Goal: Information Seeking & Learning: Learn about a topic

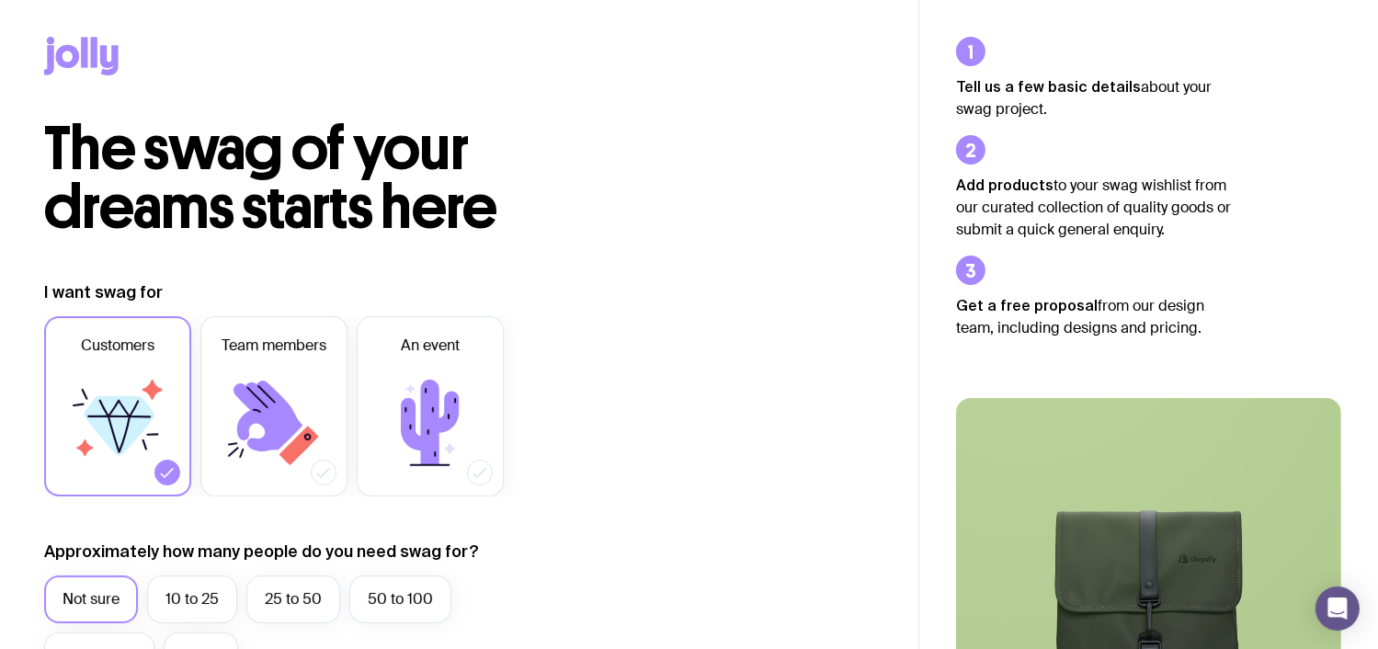
click at [463, 99] on div at bounding box center [459, 59] width 830 height 119
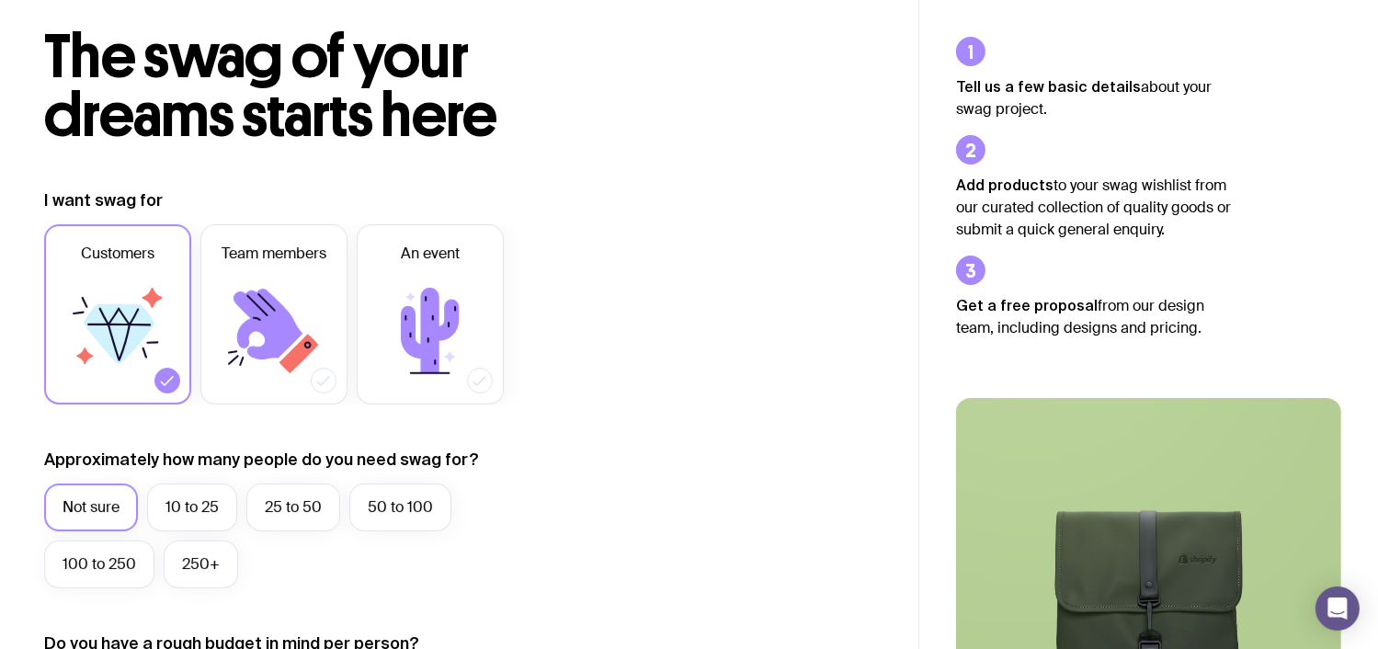
scroll to position [184, 0]
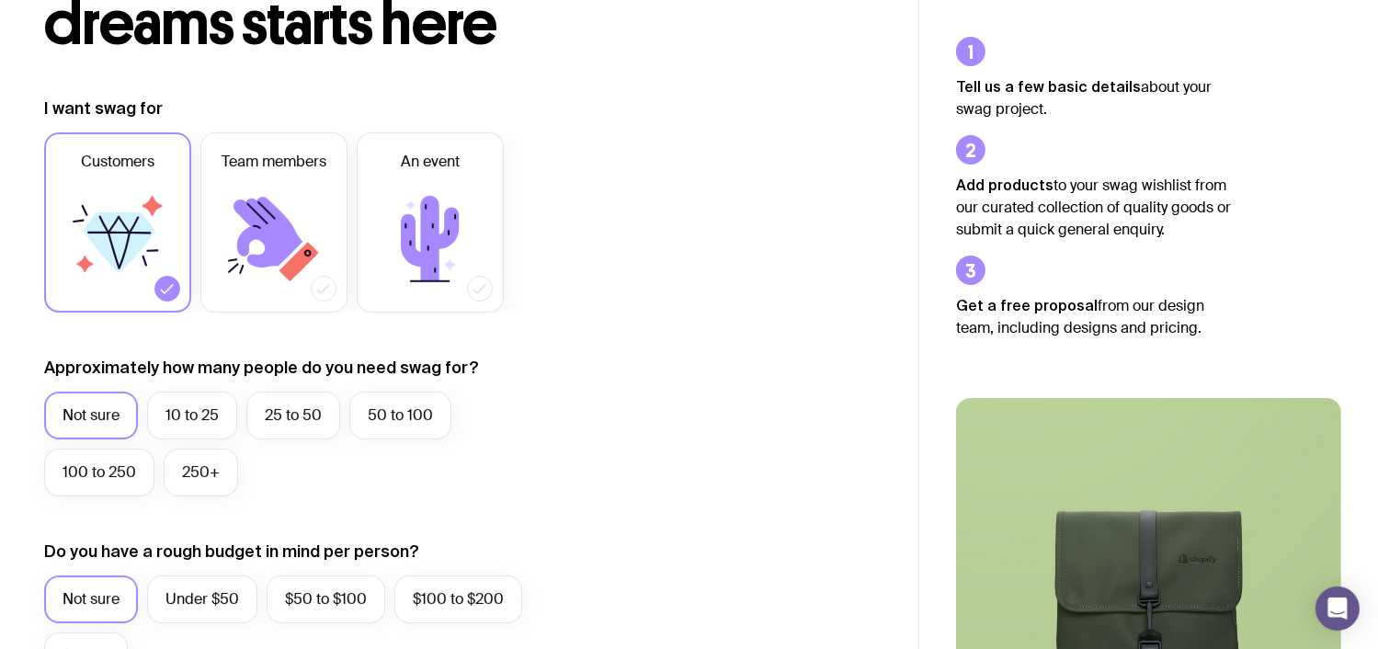
click at [681, 71] on div "The swag of your dreams starts here I want swag for Customers Team members An e…" at bounding box center [459, 639] width 918 height 1406
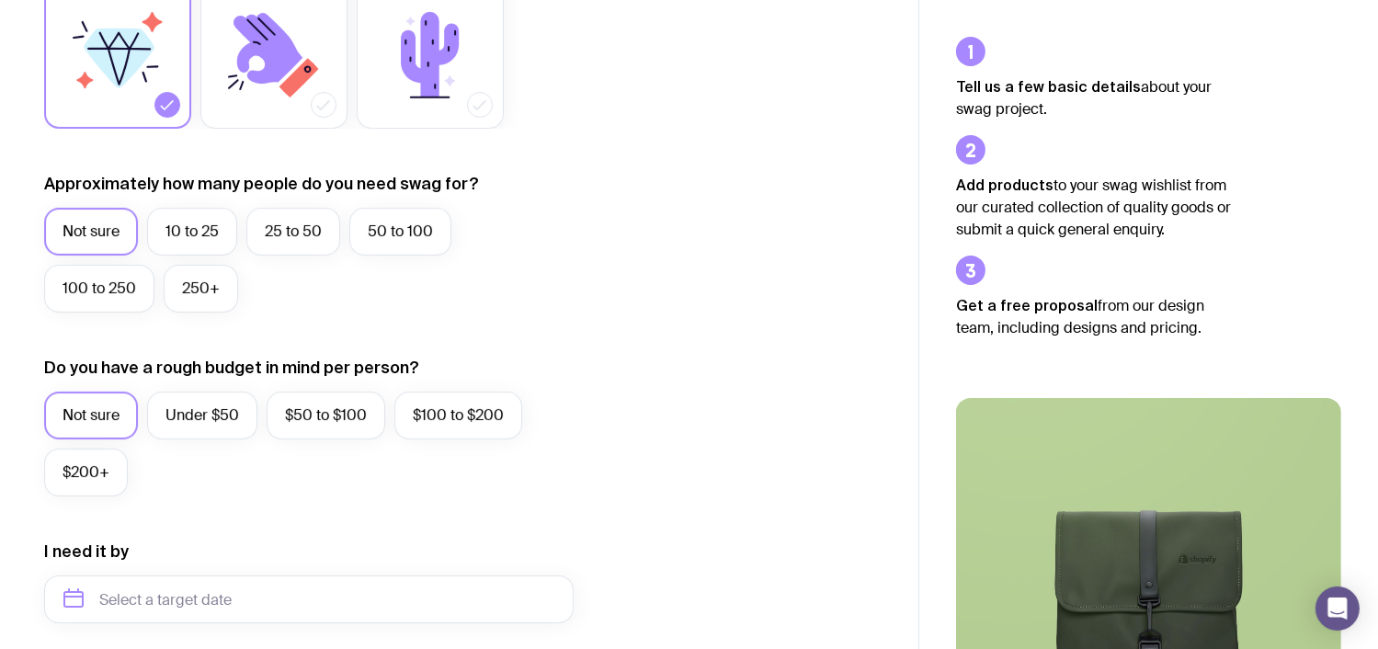
scroll to position [460, 0]
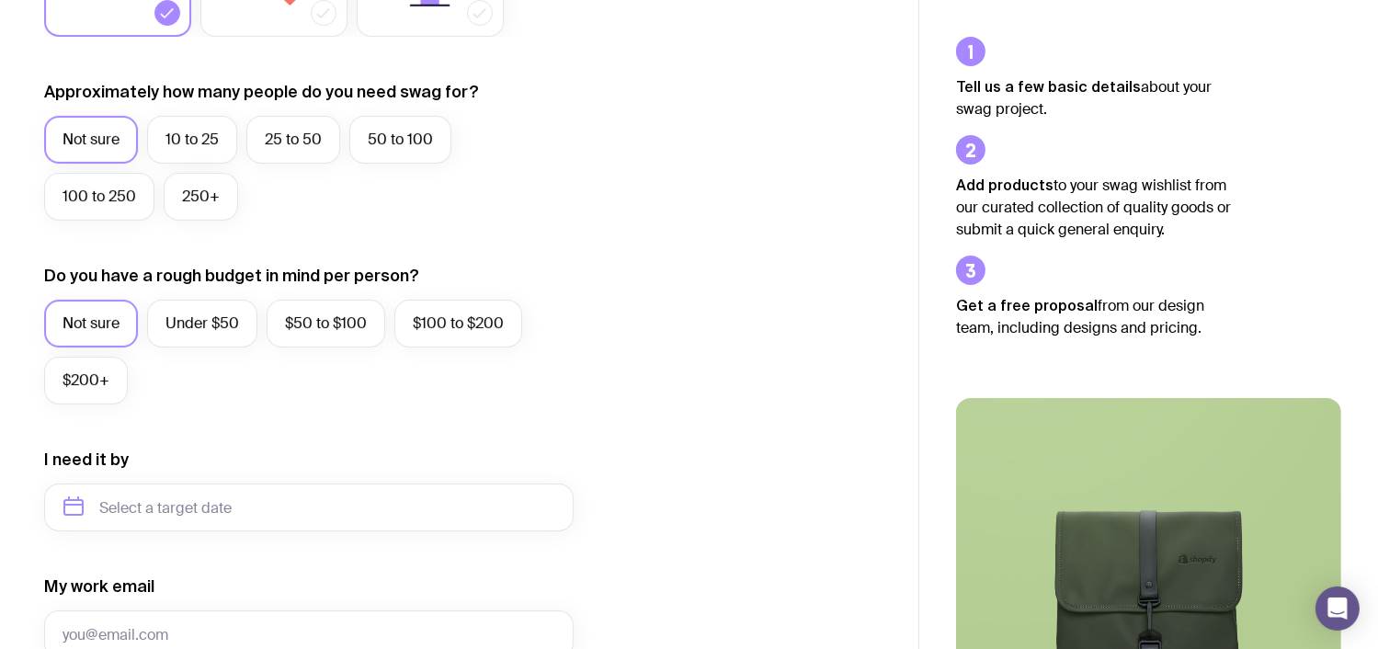
click at [0, 0] on input "Customers" at bounding box center [0, 0] width 0 height 0
checkbox input "false"
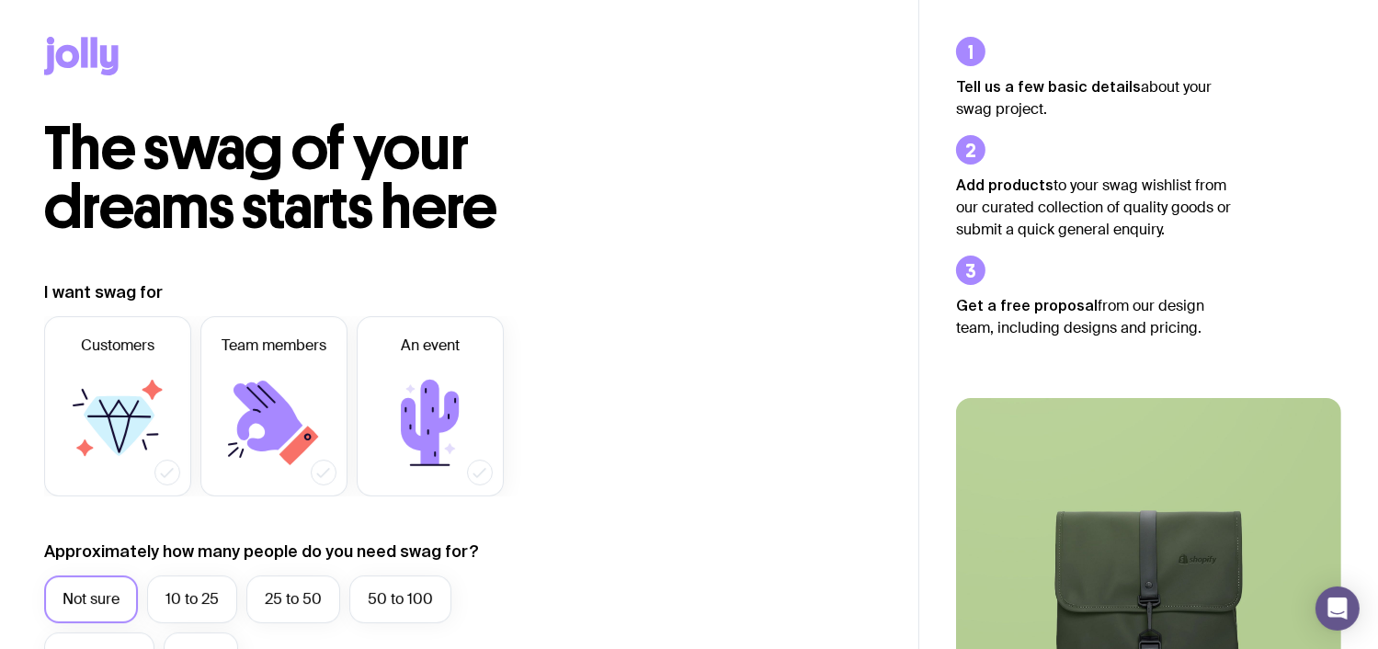
click at [66, 112] on span "The swag of your dreams starts here" at bounding box center [270, 177] width 453 height 131
click at [235, 339] on span "Team members" at bounding box center [273, 346] width 105 height 22
click at [0, 0] on input "Team members" at bounding box center [0, 0] width 0 height 0
checkbox input "true"
